Goal: Navigation & Orientation: Find specific page/section

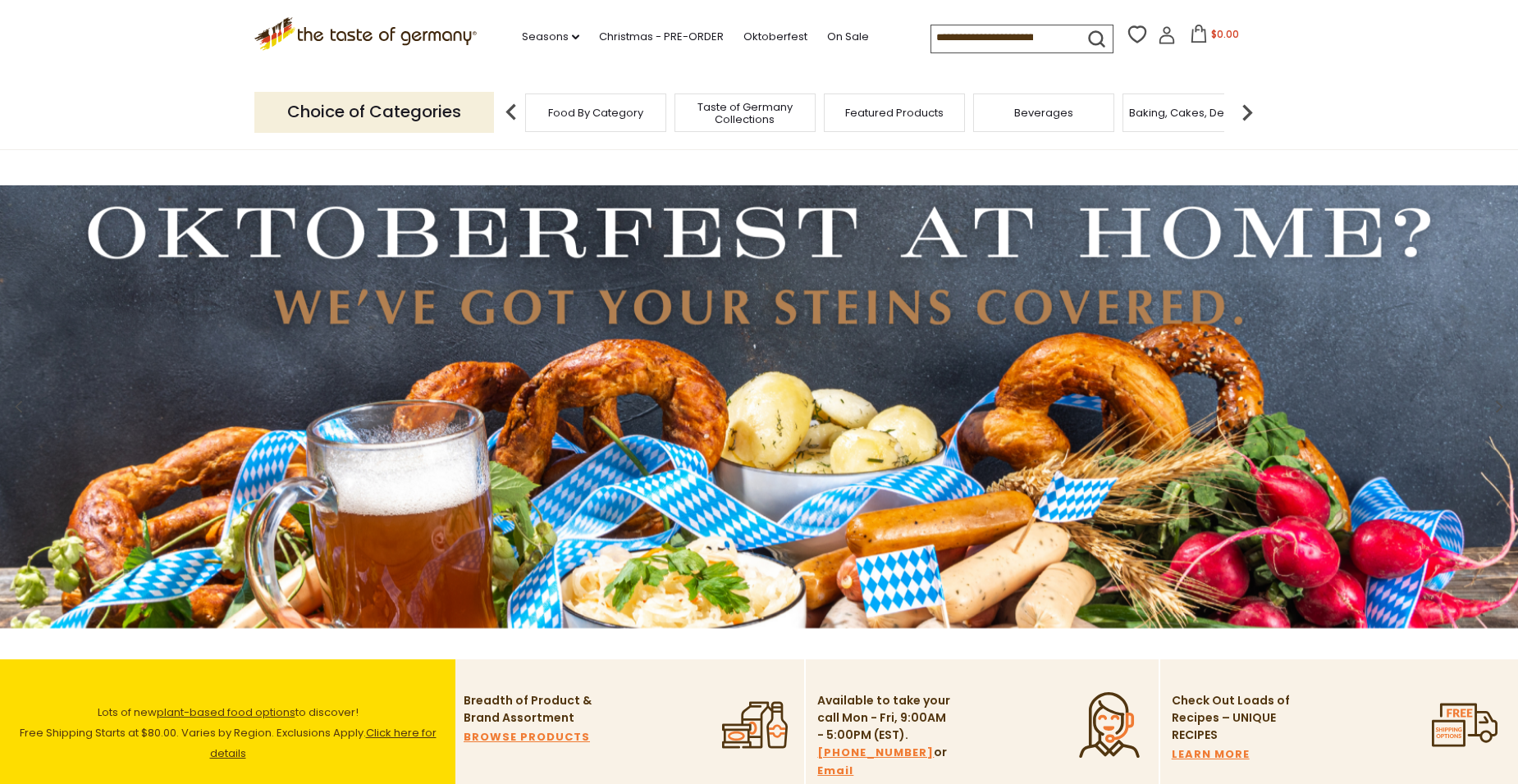
click at [1063, 116] on span "Baking, Cakes, Desserts" at bounding box center [1192, 113] width 127 height 13
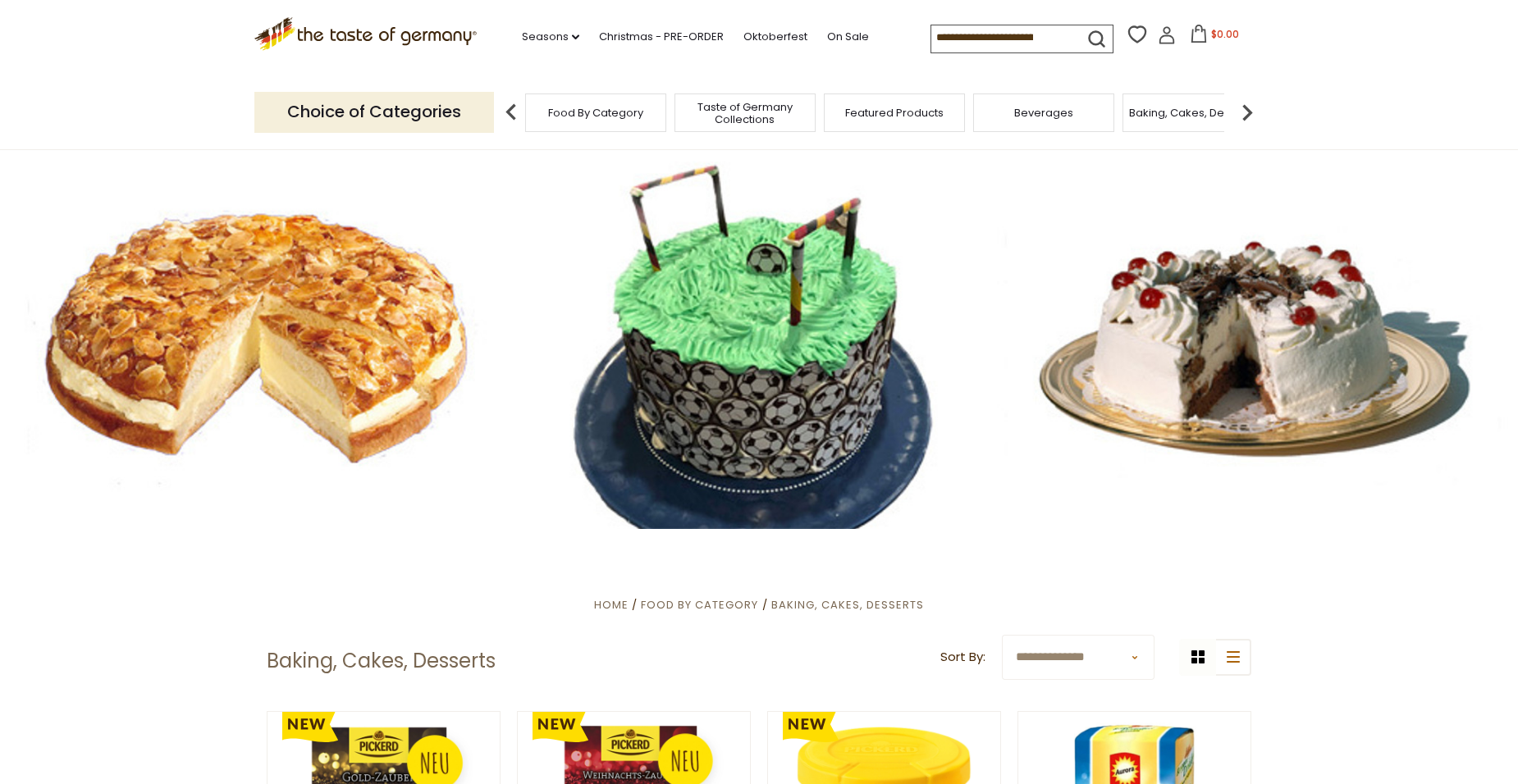
click at [912, 114] on span "Featured Products" at bounding box center [894, 113] width 98 height 13
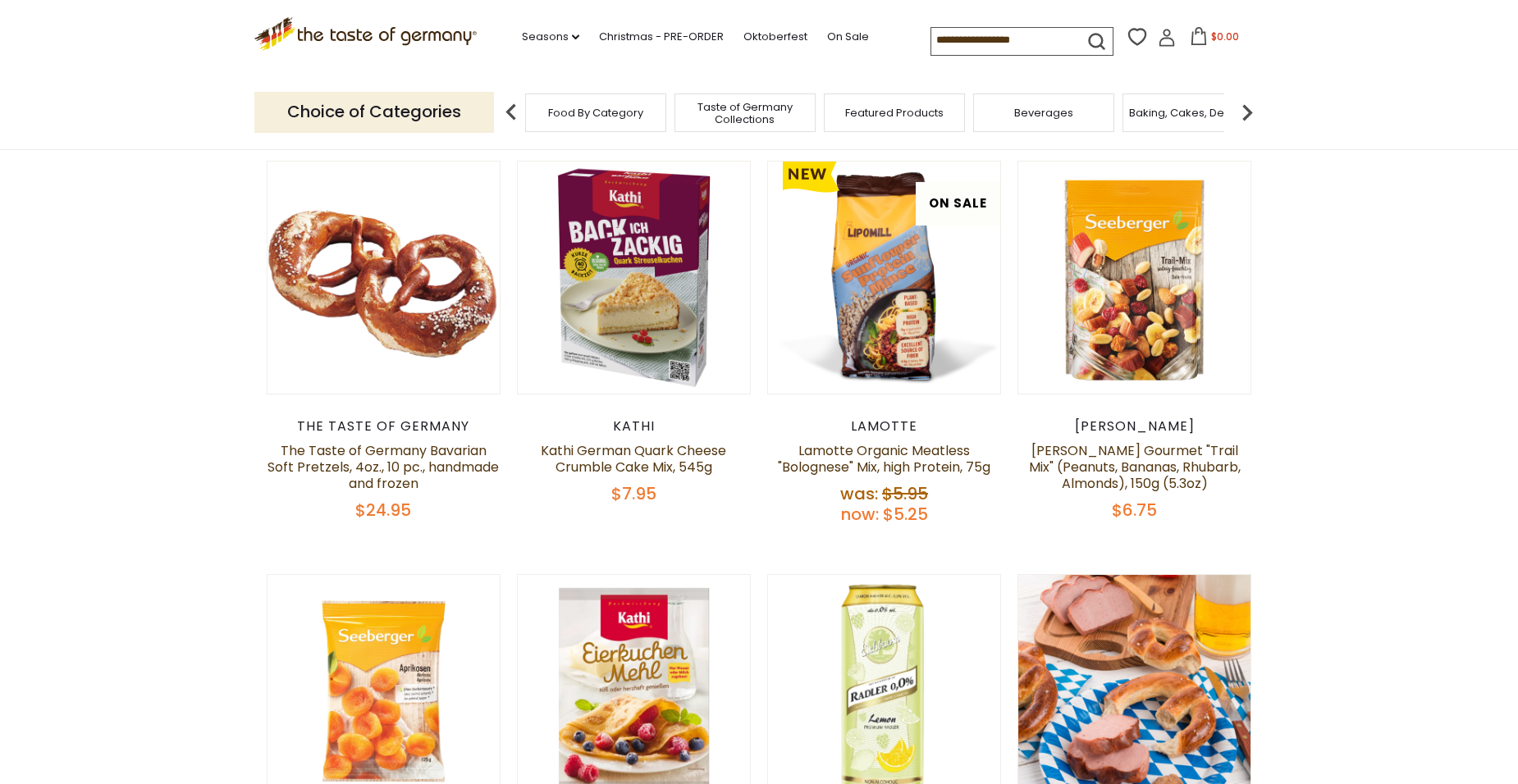
scroll to position [246, 0]
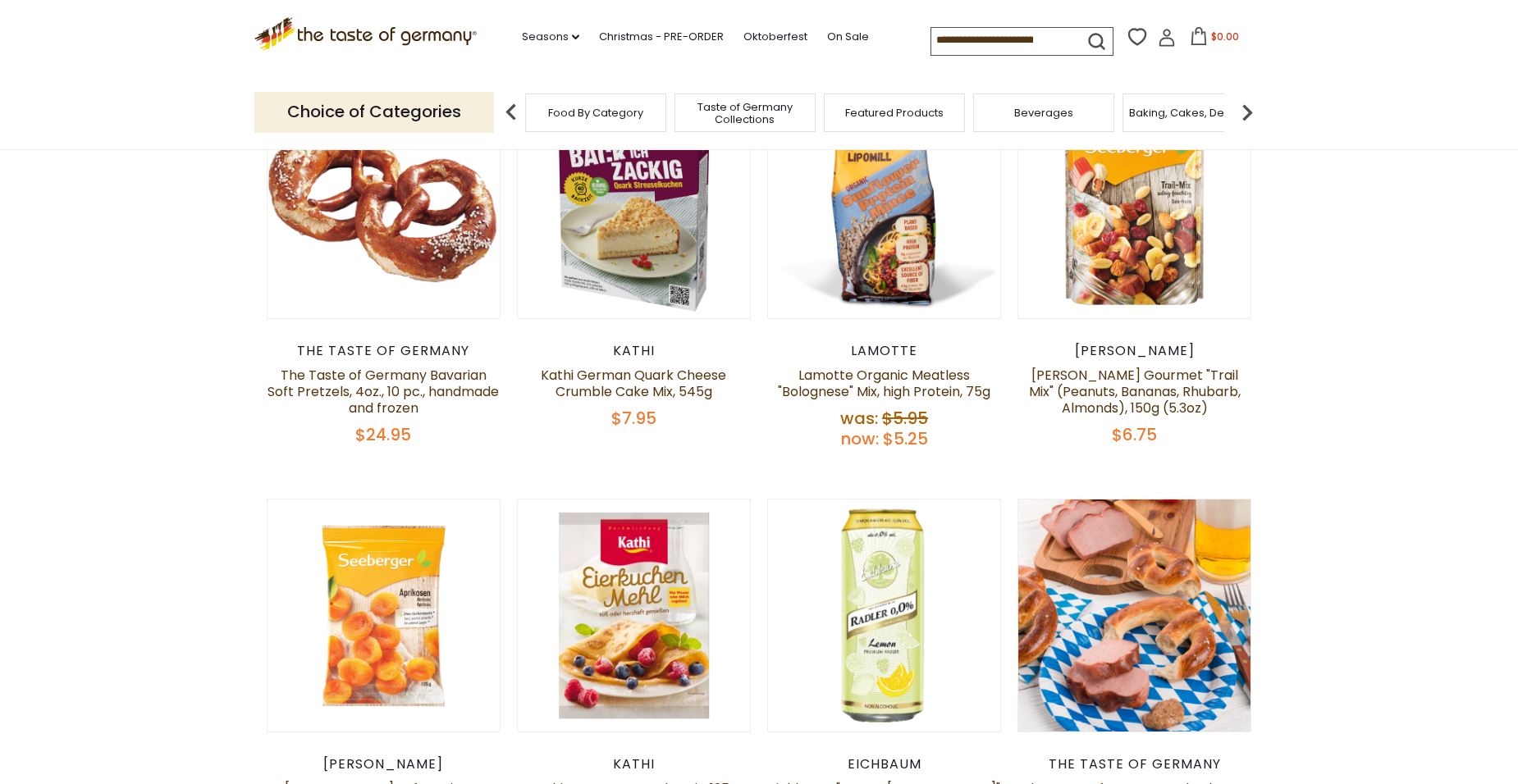
click at [508, 111] on img at bounding box center [511, 112] width 33 height 33
click at [429, 116] on p "Choice of Categories" at bounding box center [374, 112] width 240 height 40
click at [575, 115] on span "Food By Category" at bounding box center [595, 113] width 95 height 13
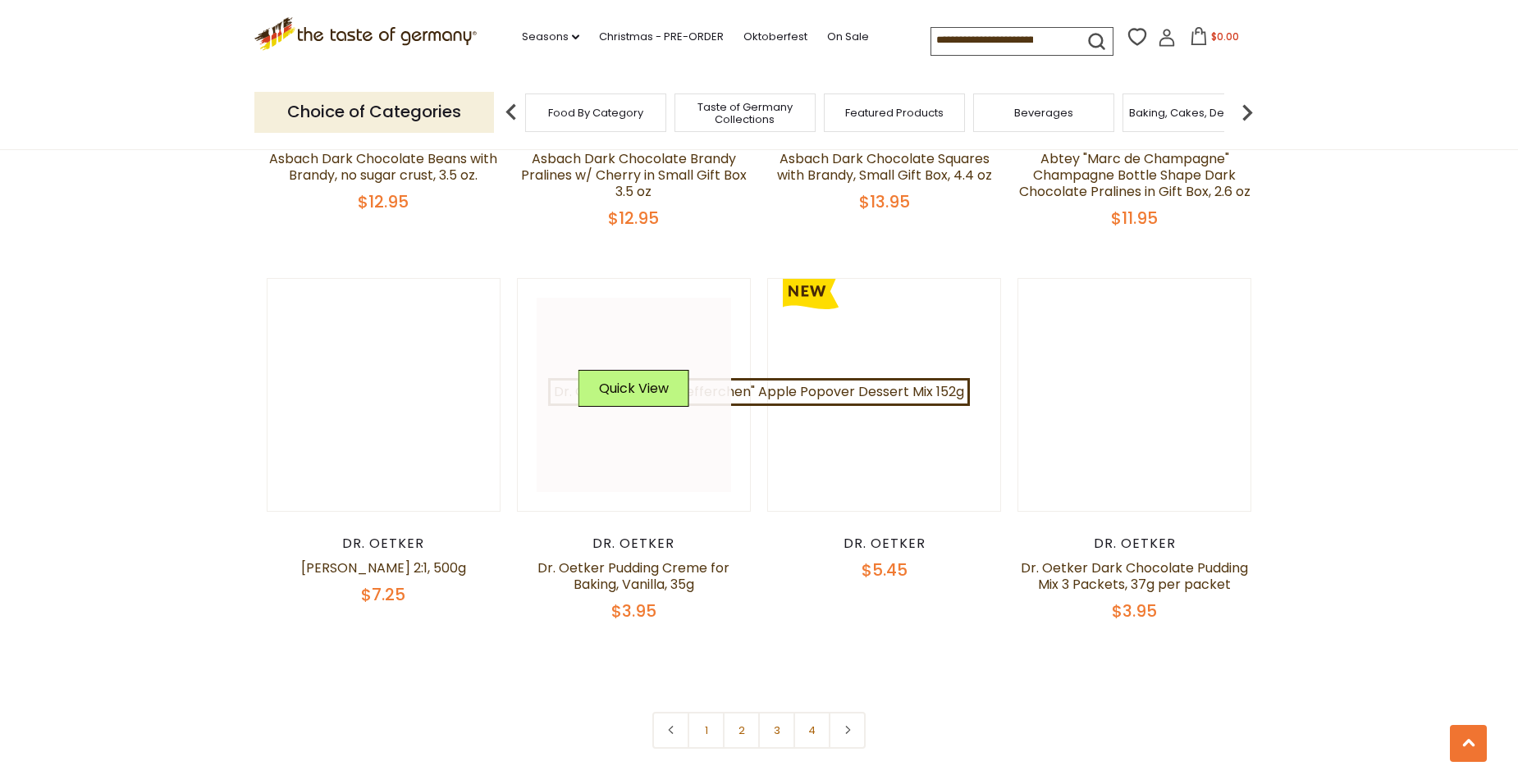
scroll to position [3445, 0]
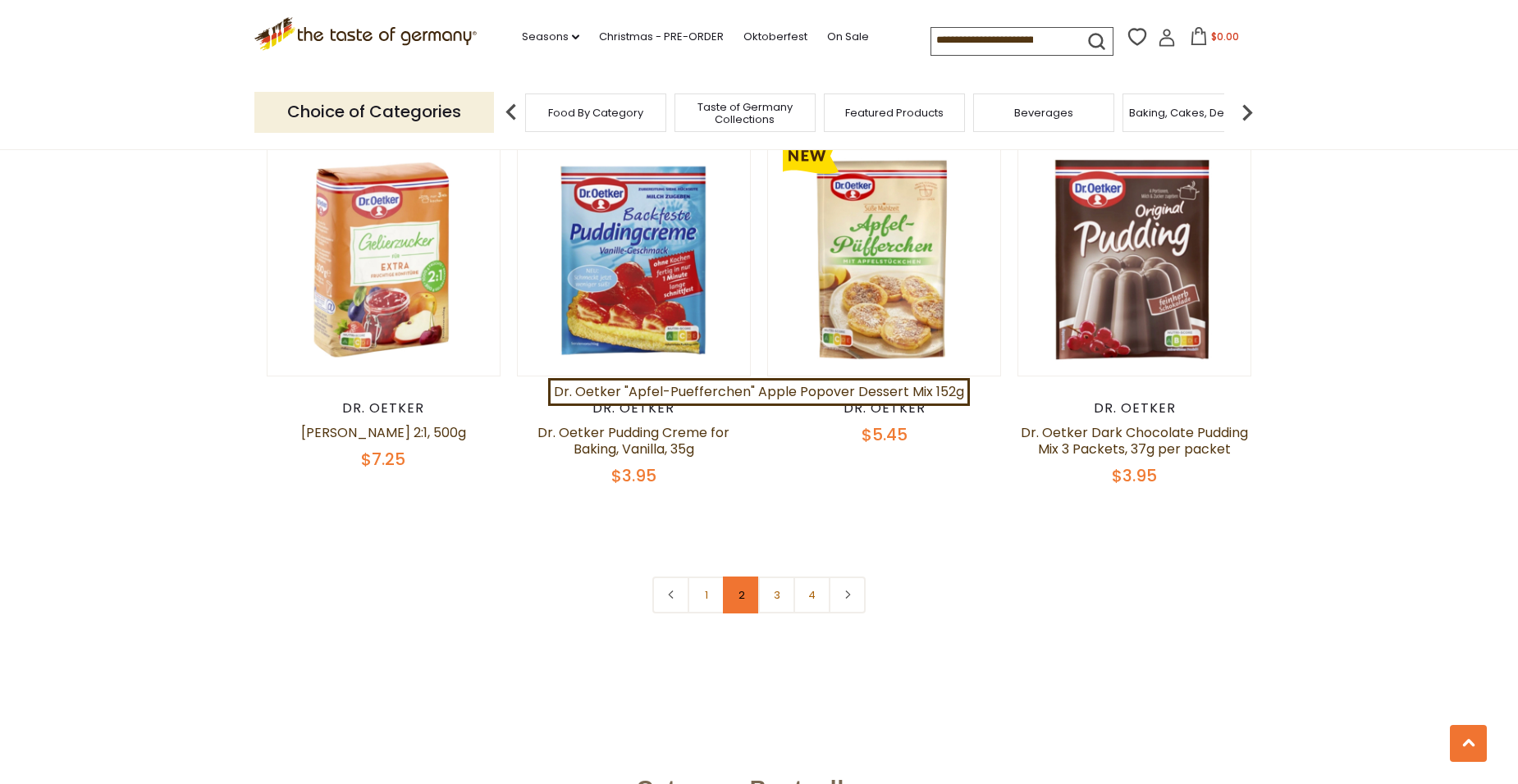
click at [729, 591] on link "2" at bounding box center [741, 595] width 37 height 37
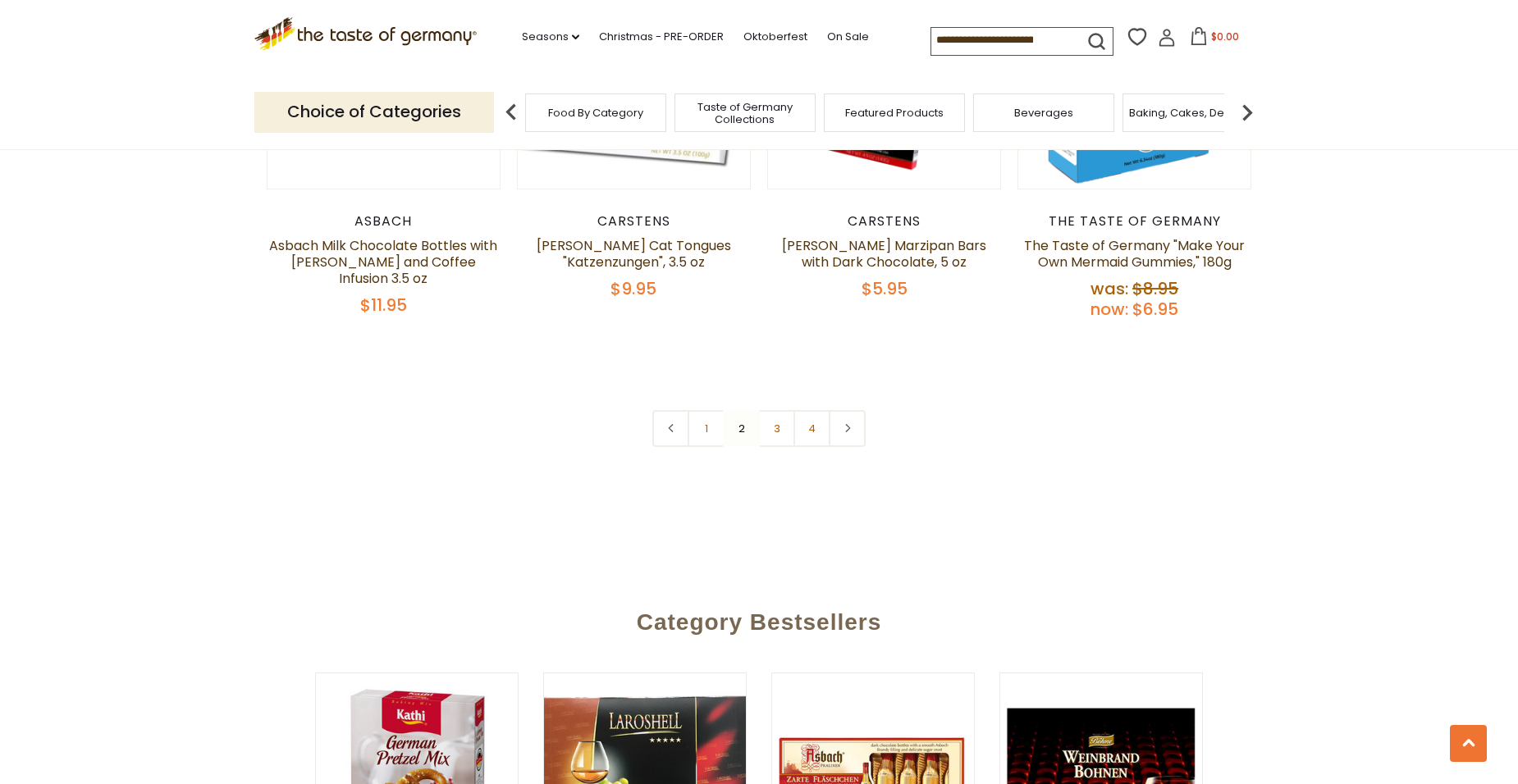
scroll to position [3702, 0]
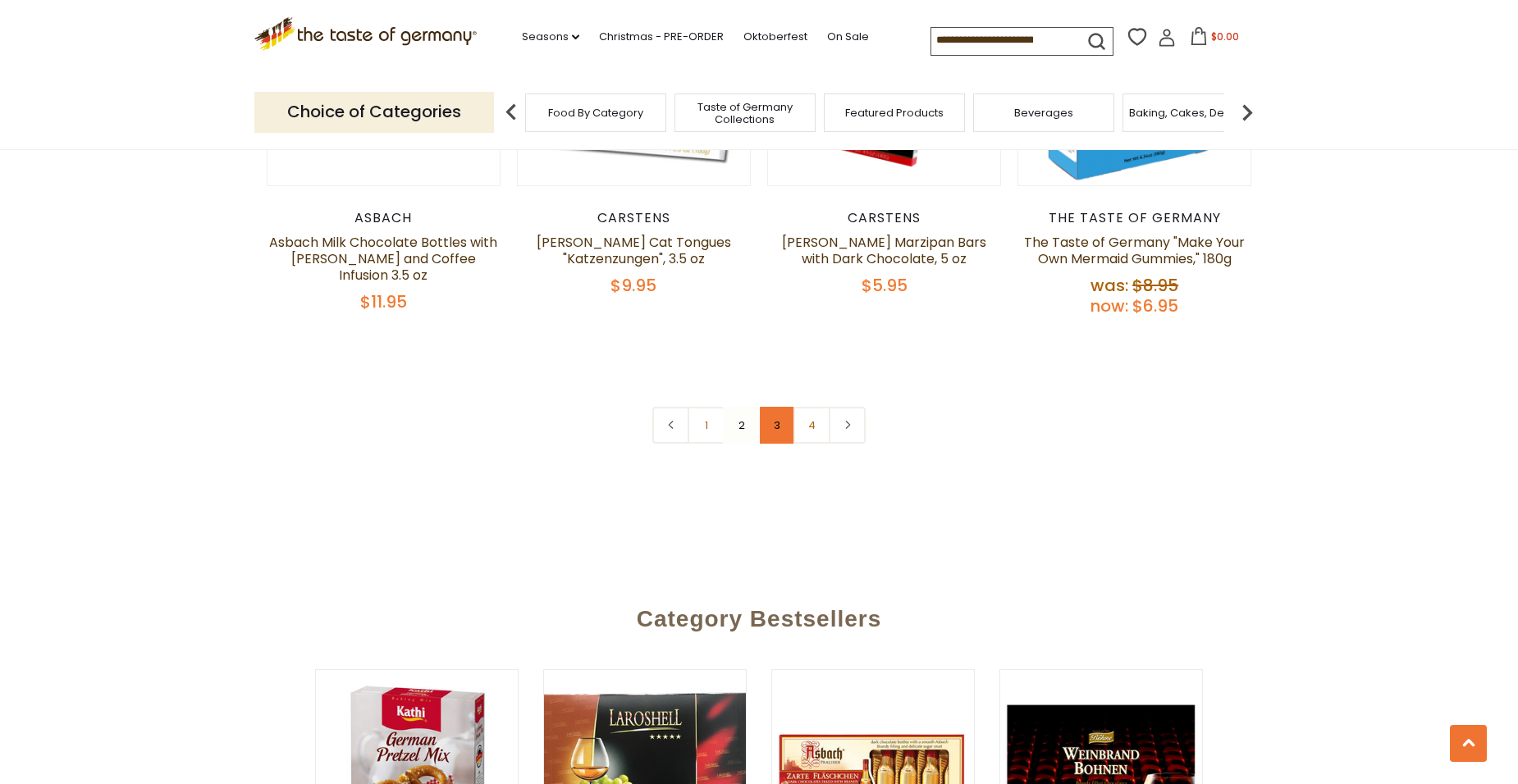
click at [773, 407] on link "3" at bounding box center [777, 425] width 37 height 37
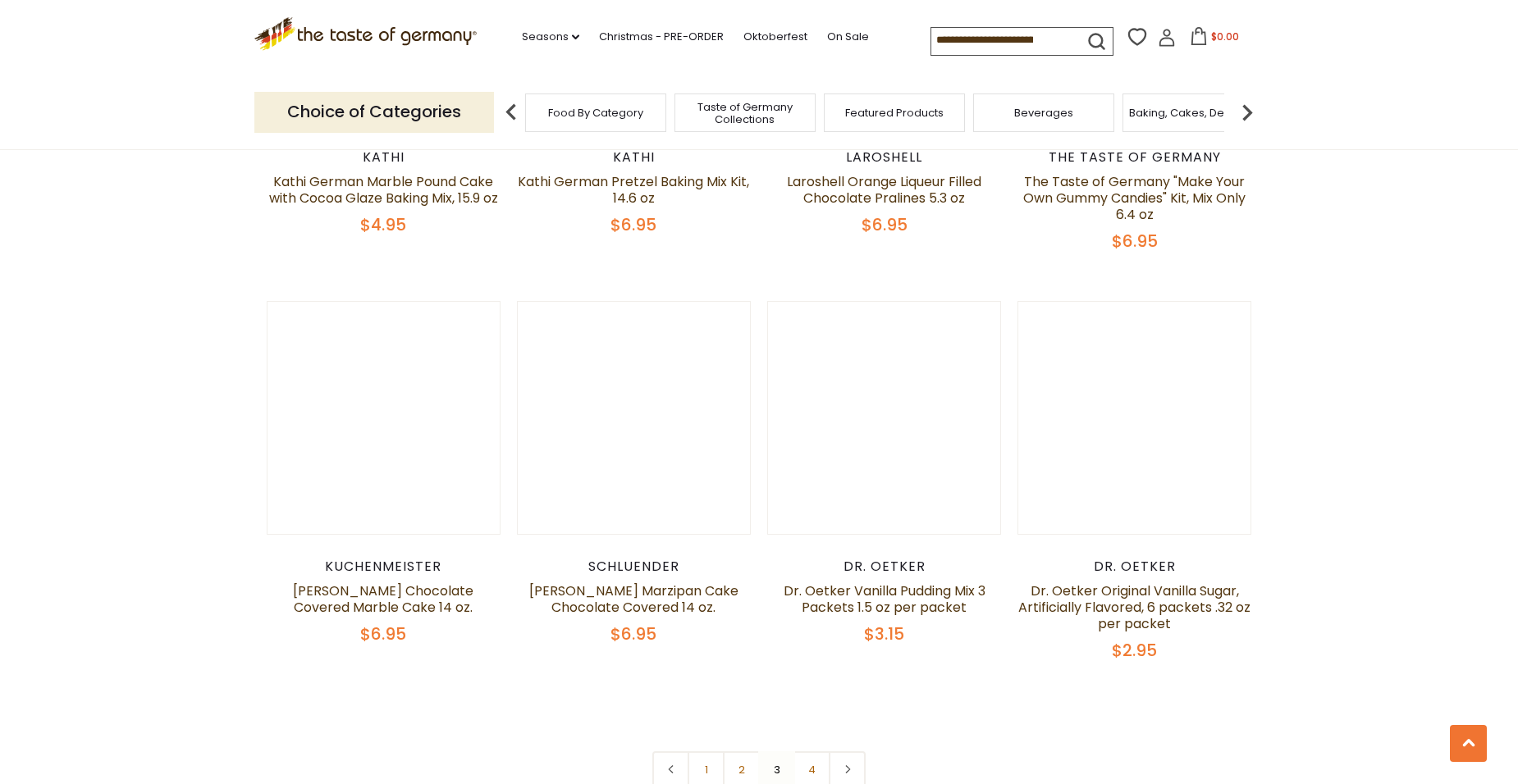
scroll to position [3619, 0]
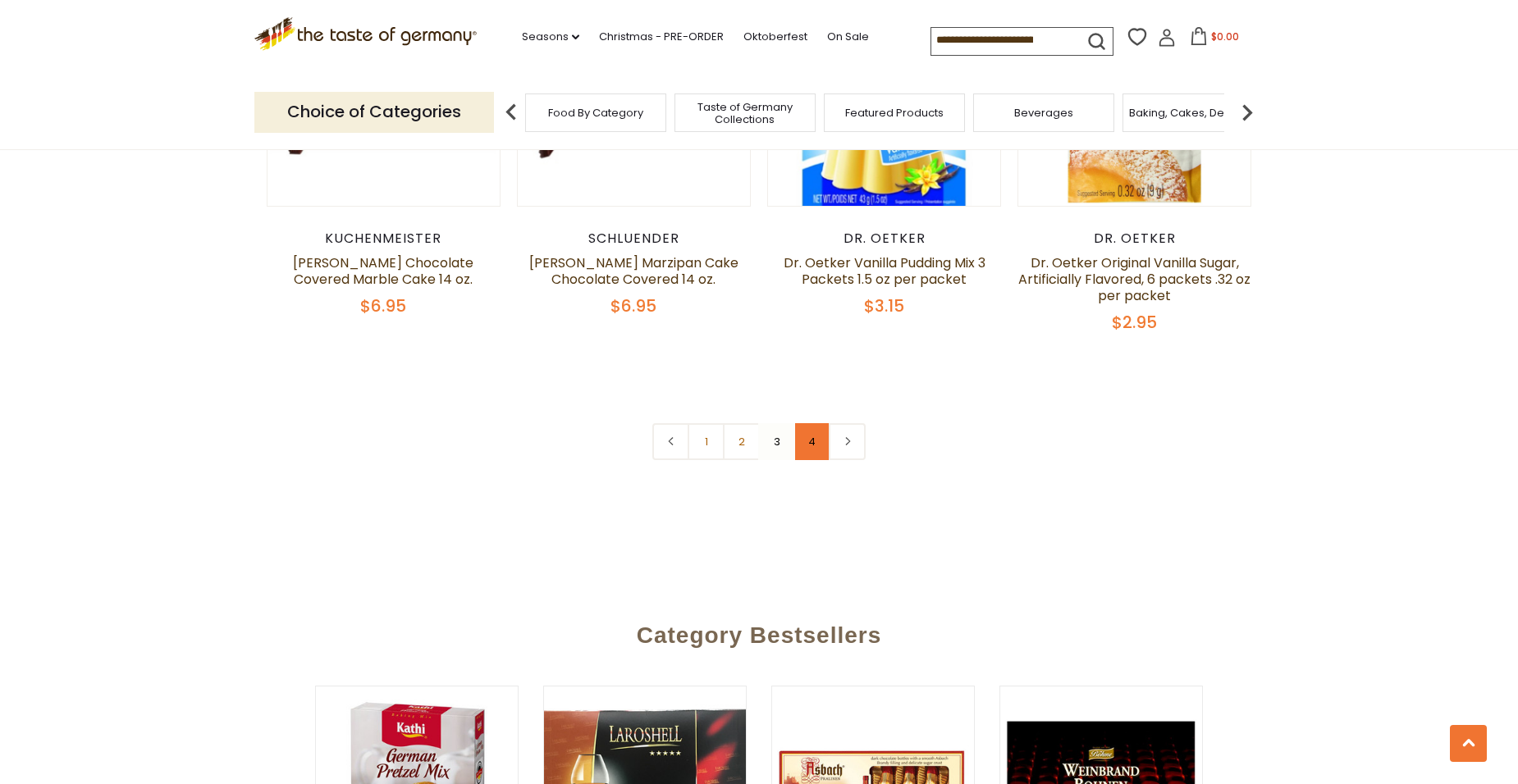
click at [813, 424] on link "4" at bounding box center [812, 442] width 37 height 37
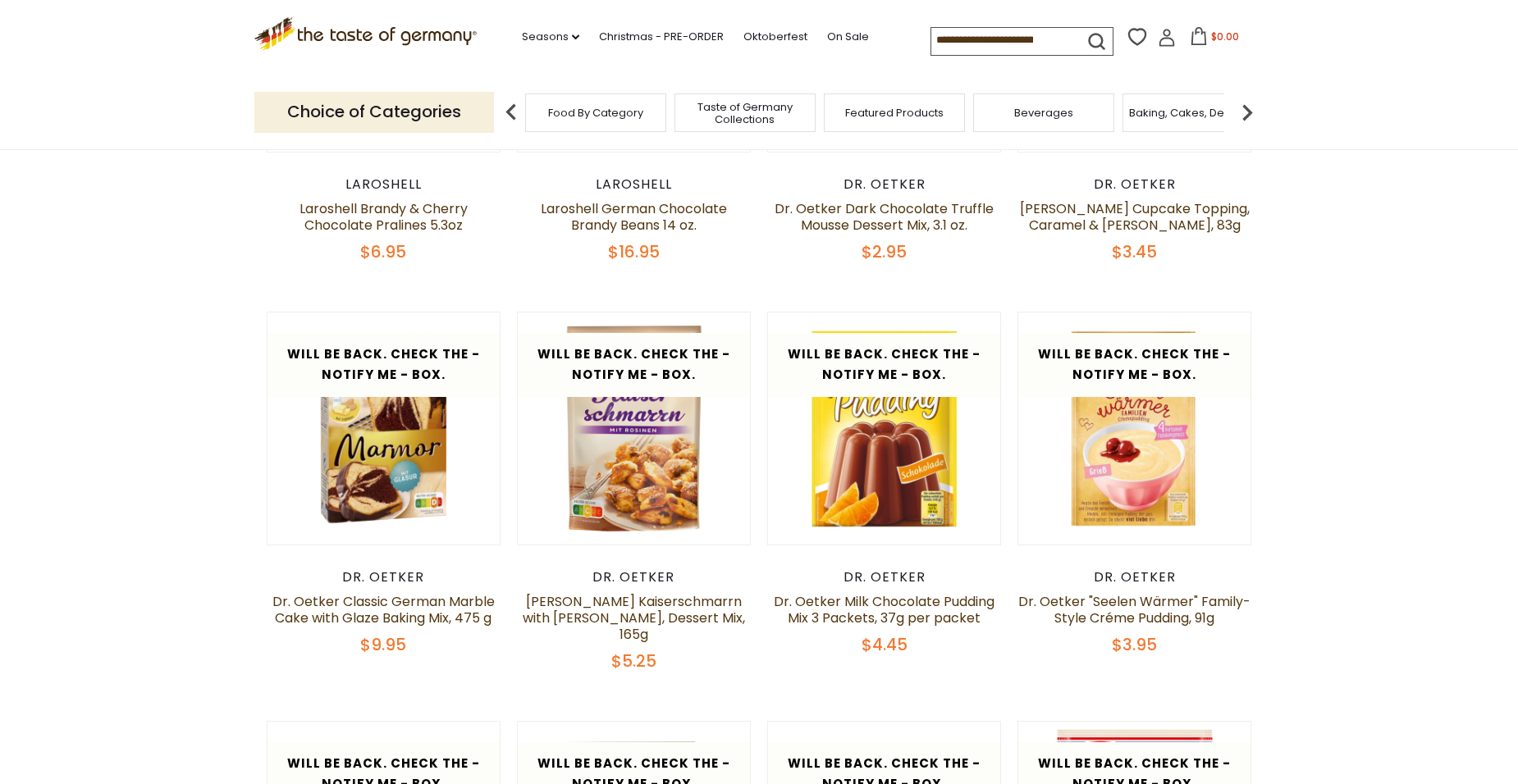
scroll to position [0, 0]
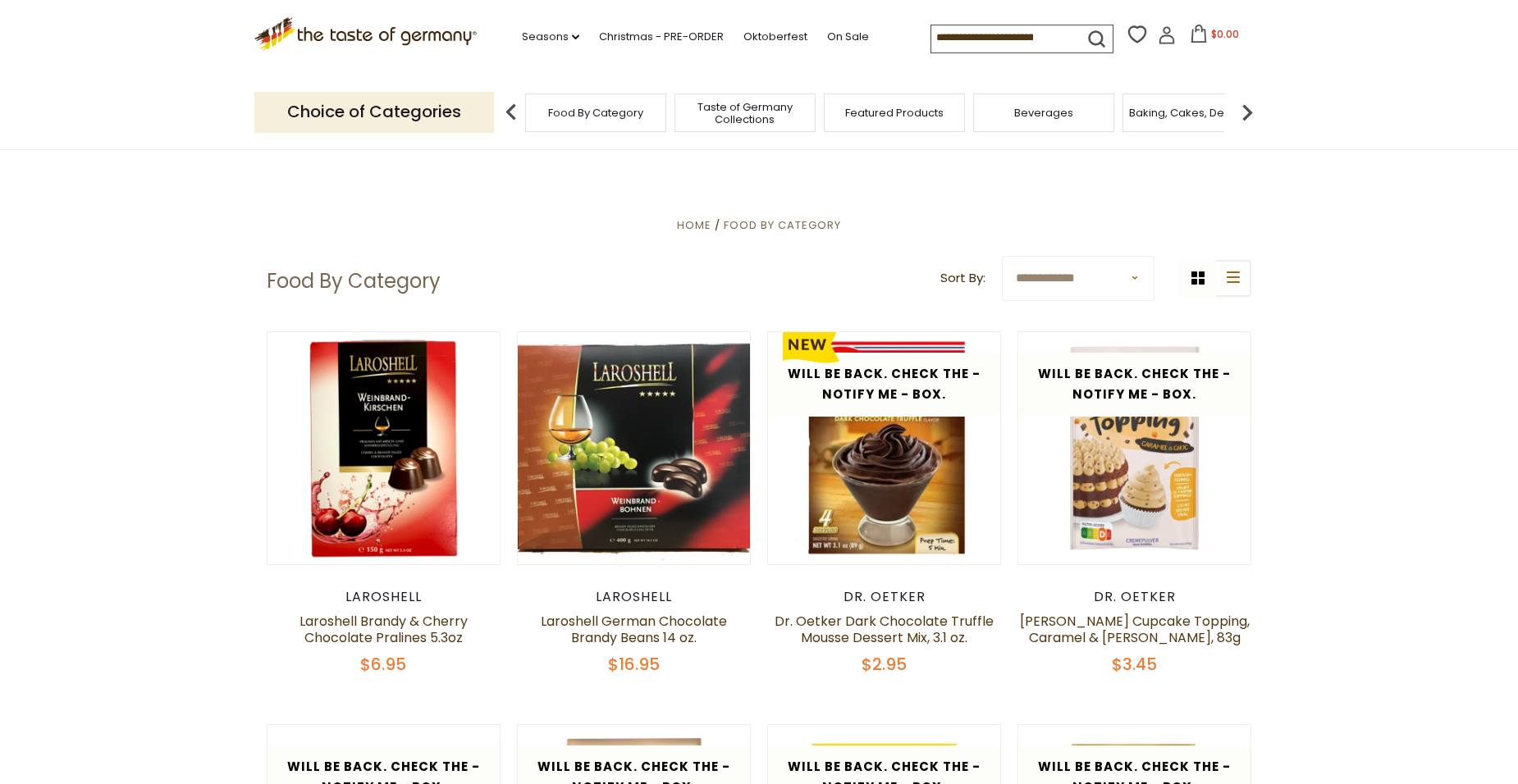
click at [1039, 114] on span "Beverages" at bounding box center [1044, 113] width 59 height 13
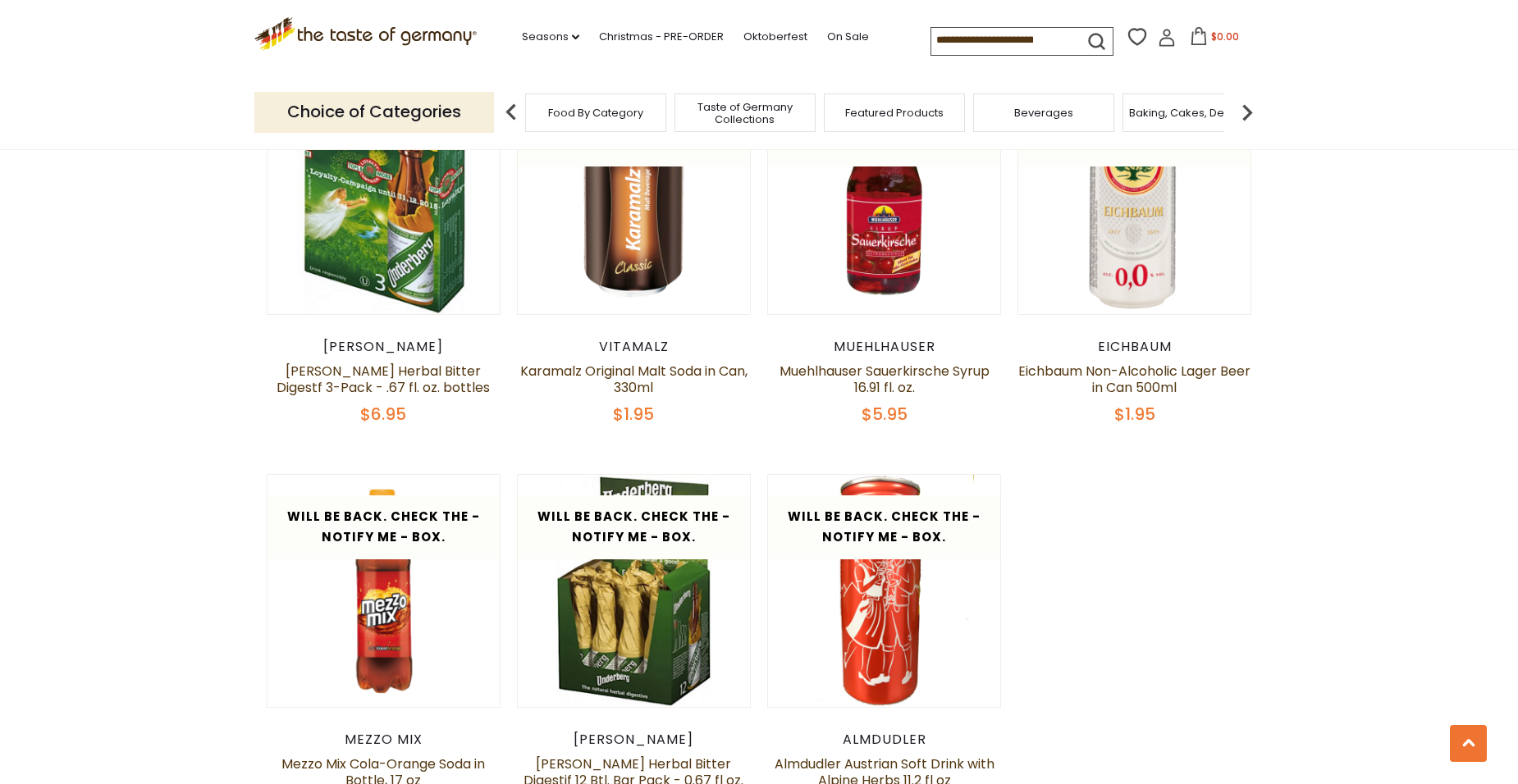
scroll to position [2625, 0]
